Goal: Use online tool/utility

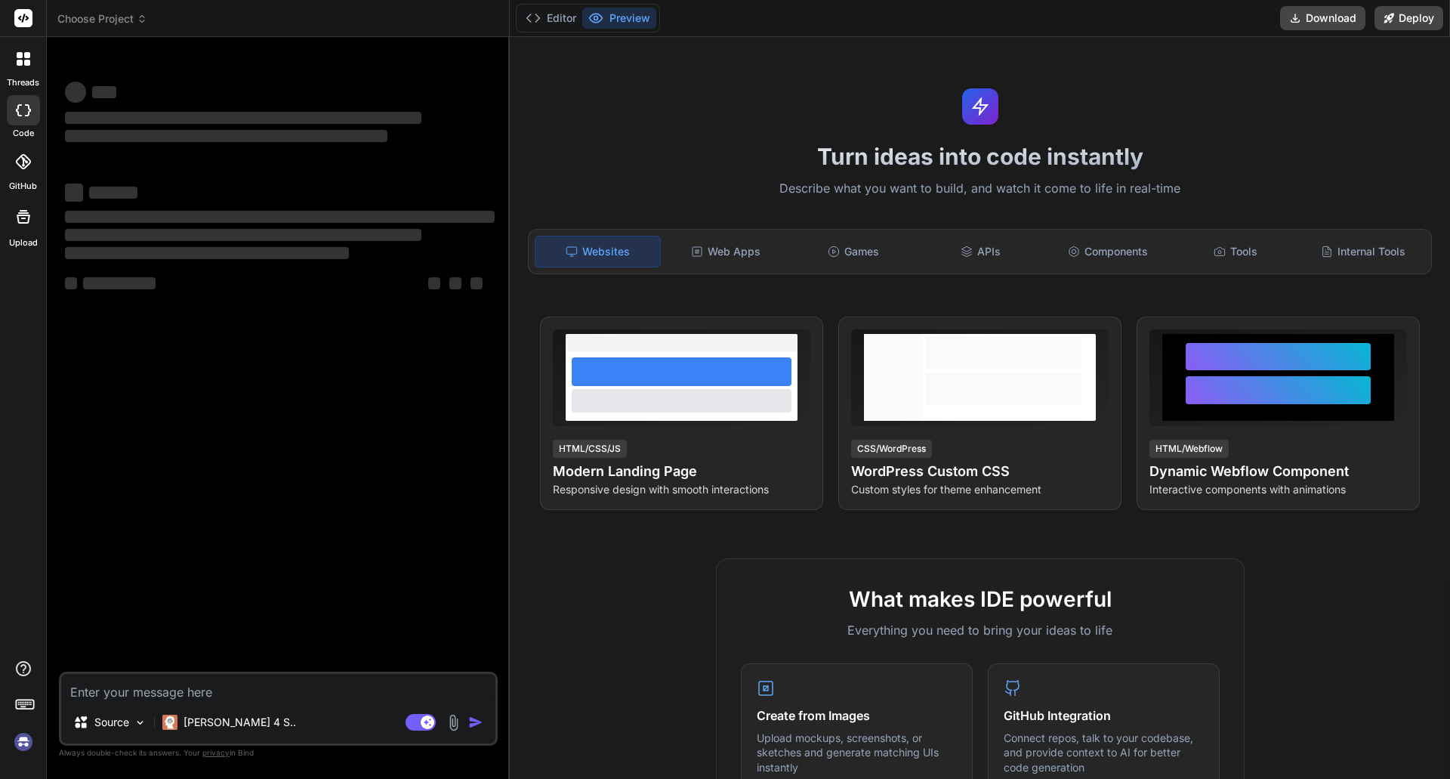
click at [238, 689] on textarea at bounding box center [278, 687] width 434 height 27
type textarea "x"
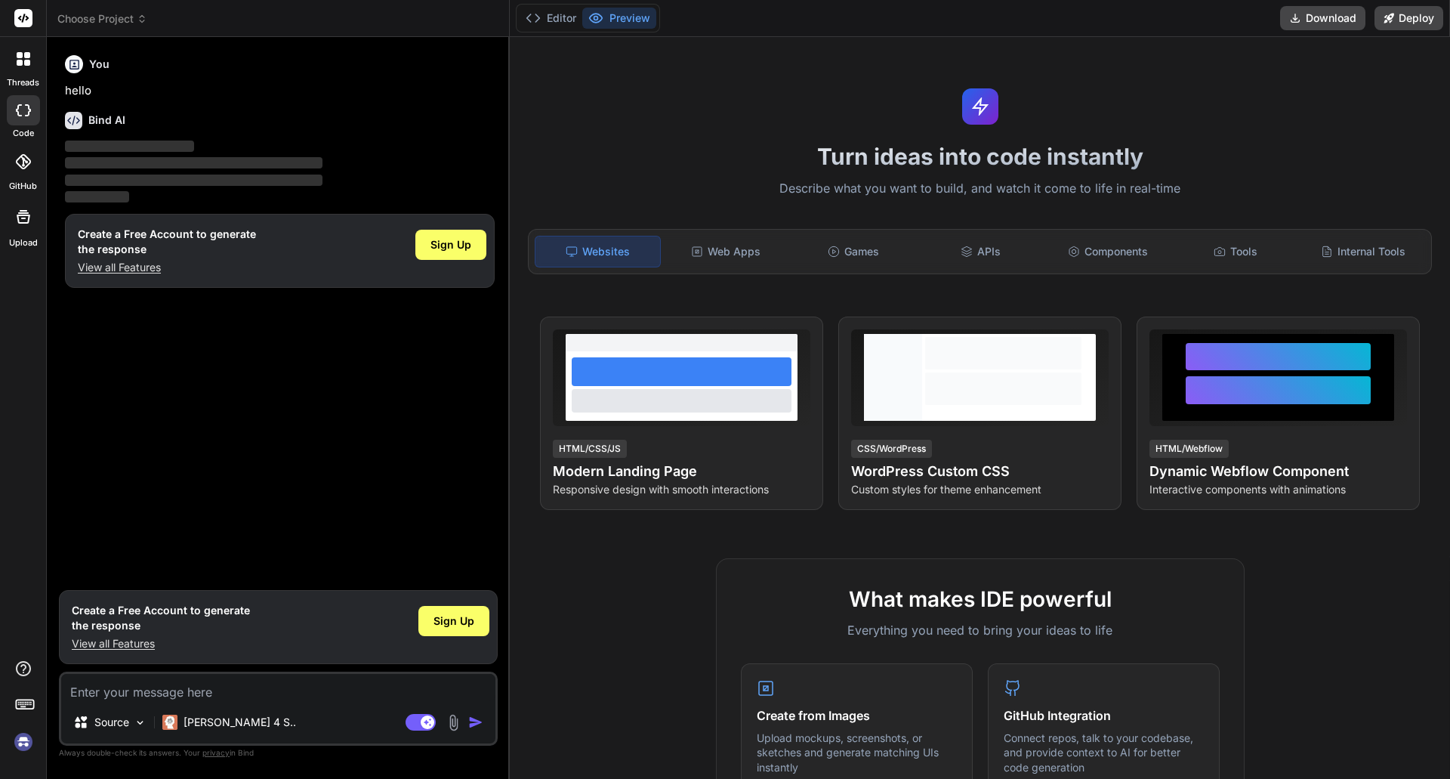
type textarea "docker build . --target bolt-ai-development"
type textarea "x"
